Goal: Task Accomplishment & Management: Manage account settings

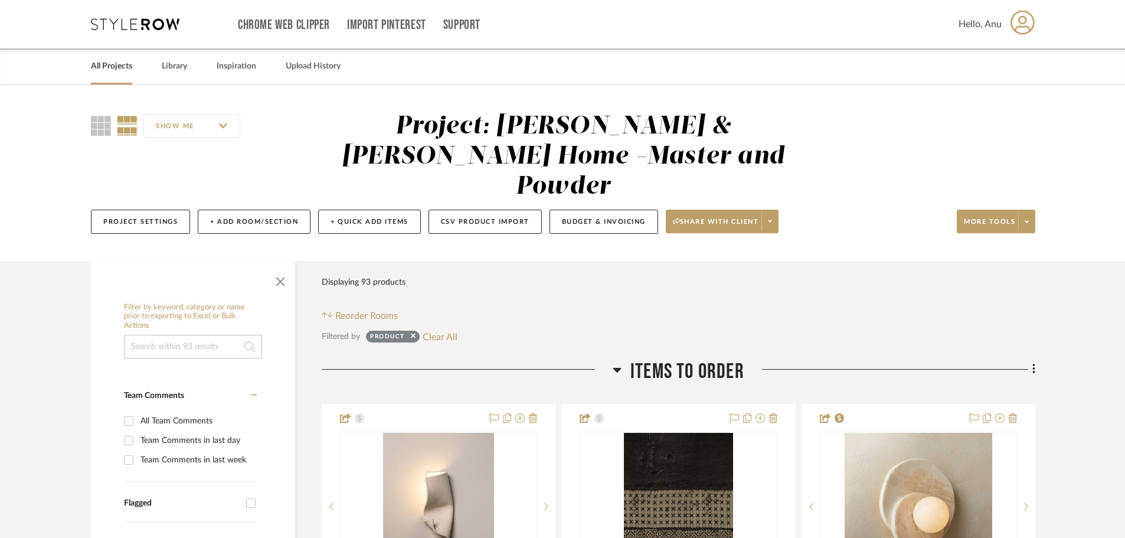
click at [116, 66] on link "All Projects" at bounding box center [111, 66] width 41 height 16
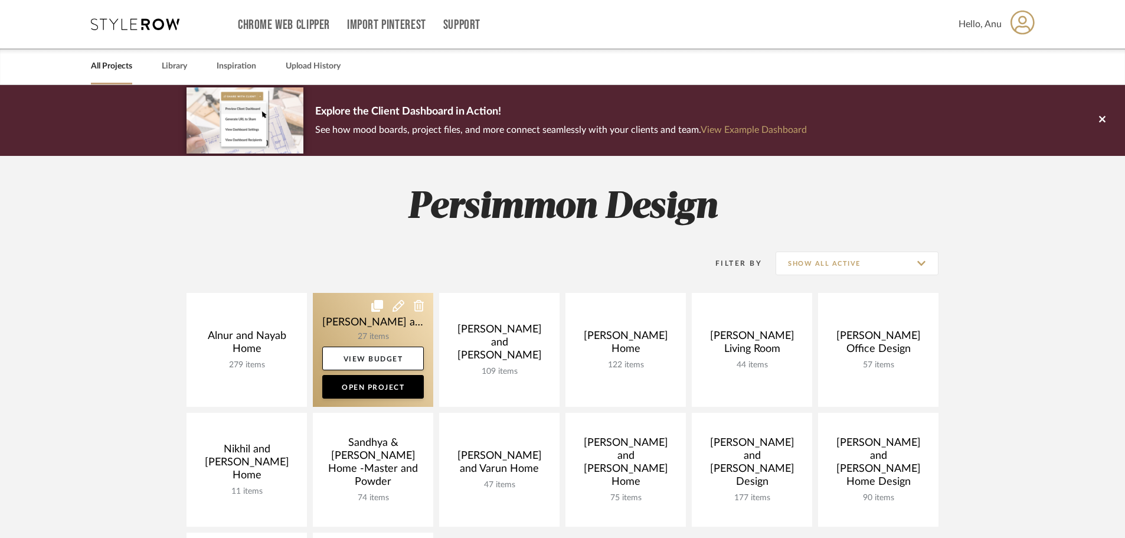
click at [352, 324] on link at bounding box center [373, 350] width 120 height 114
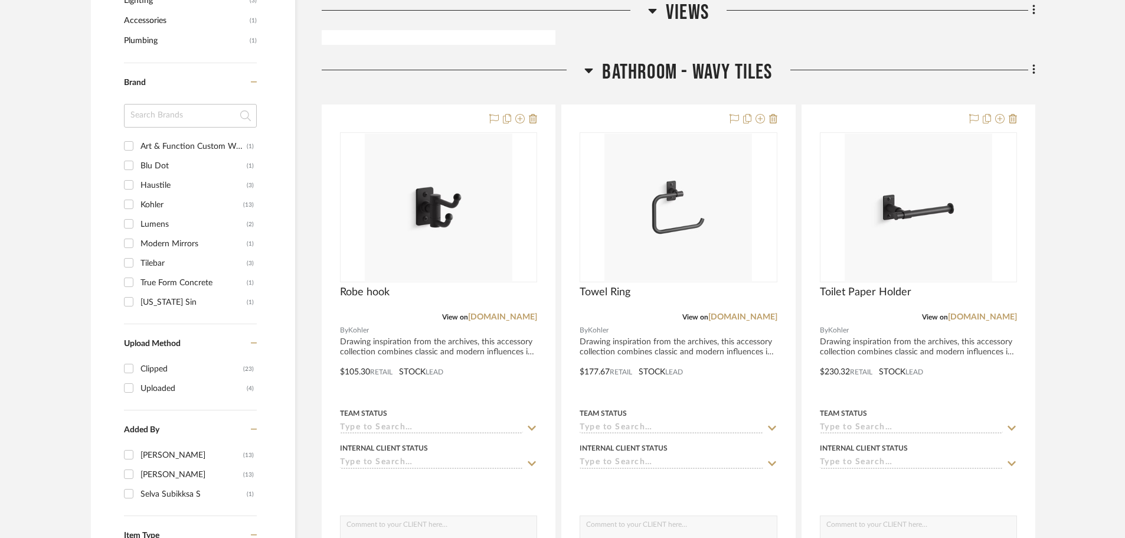
scroll to position [826, 0]
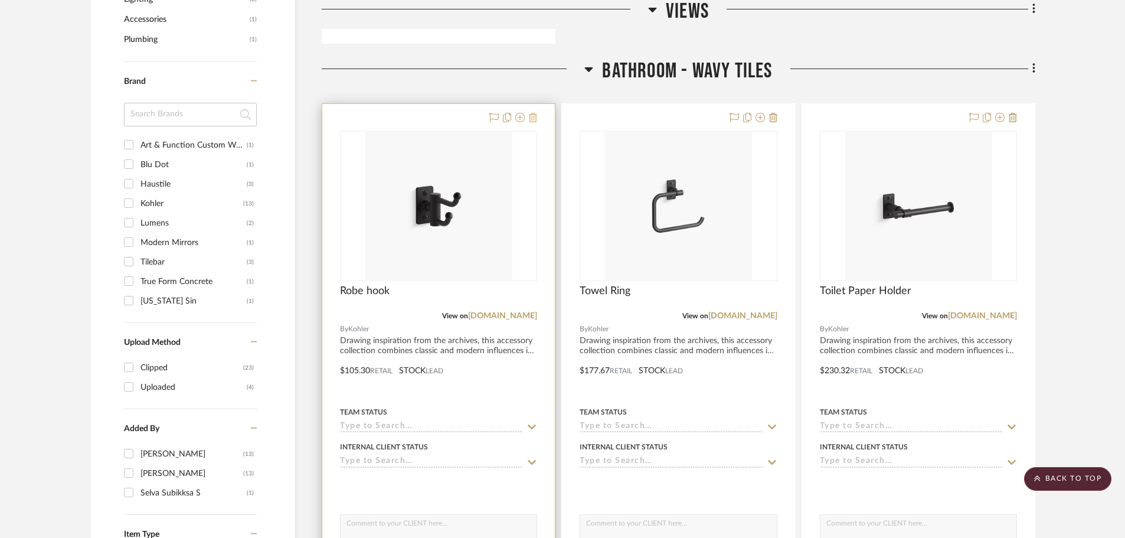
click at [535, 117] on icon at bounding box center [533, 117] width 8 height 9
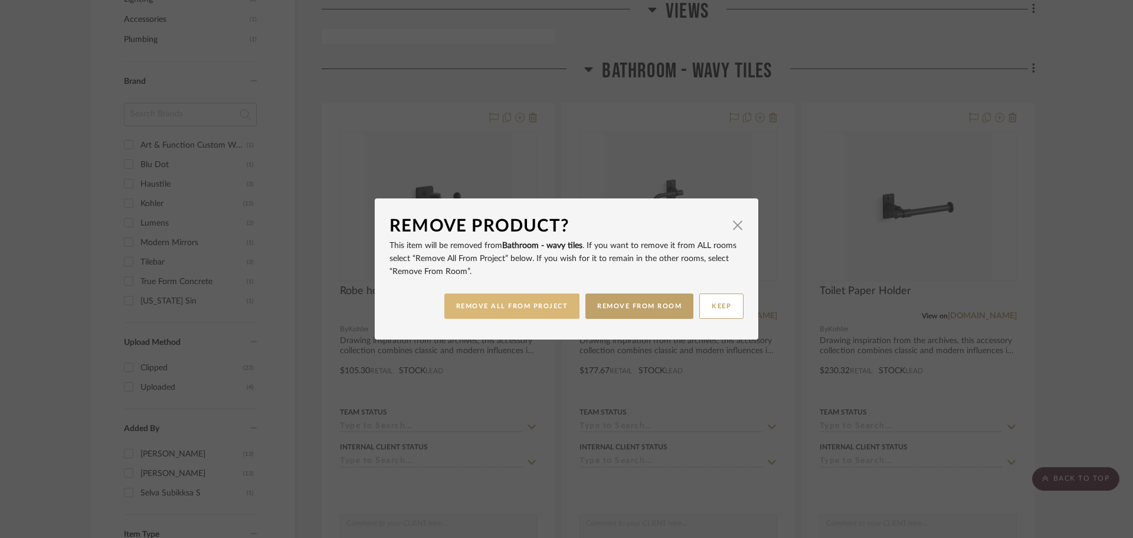
click at [504, 303] on button "REMOVE ALL FROM PROJECT" at bounding box center [512, 305] width 136 height 25
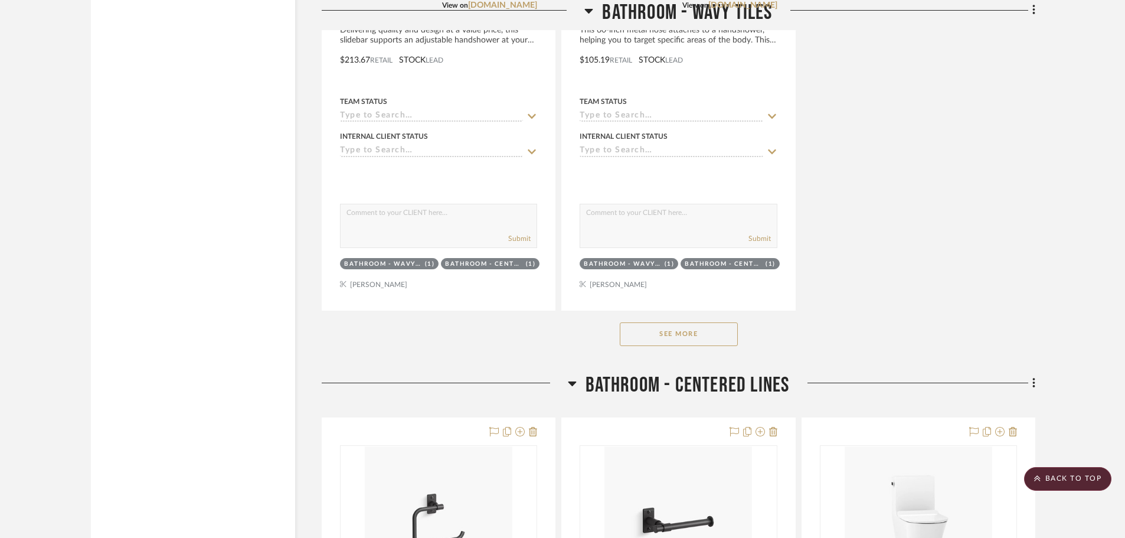
scroll to position [2420, 0]
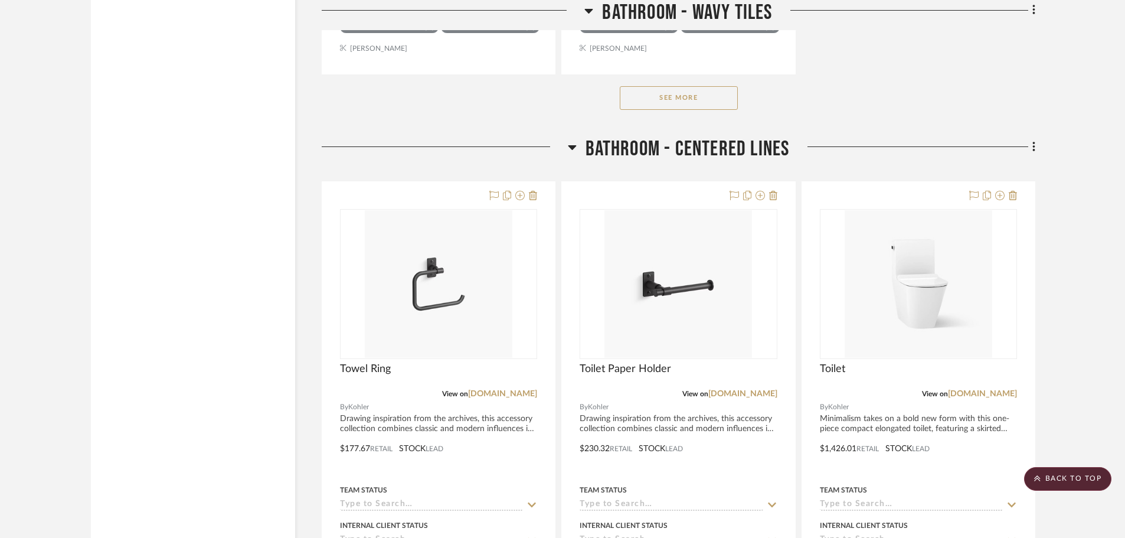
click at [675, 94] on button "See More" at bounding box center [679, 98] width 118 height 24
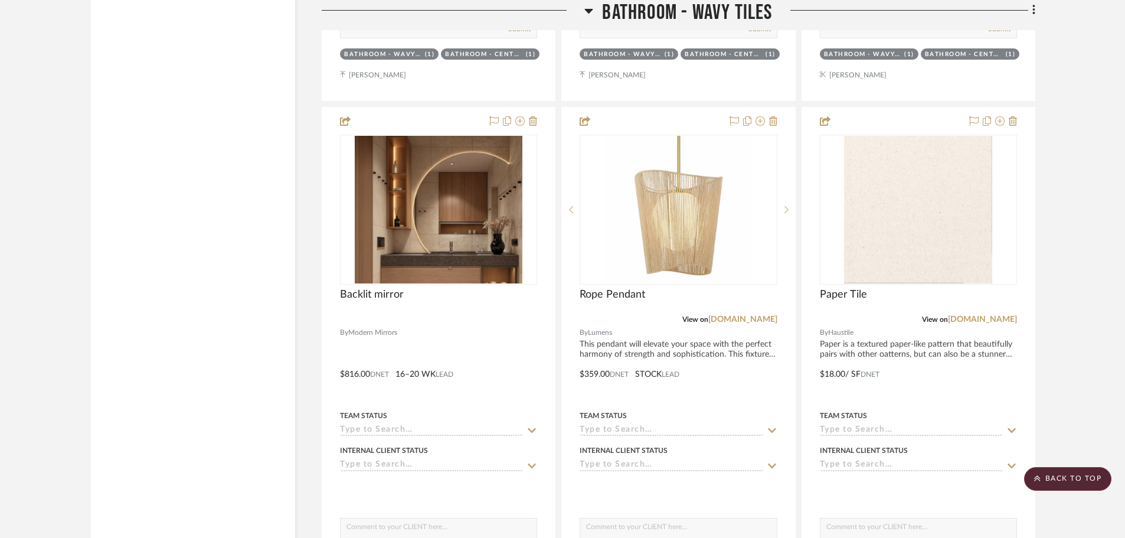
scroll to position [3424, 0]
